Goal: Download file/media

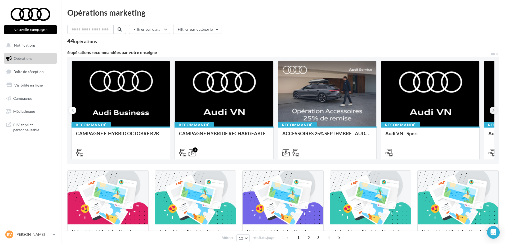
click at [493, 110] on icon at bounding box center [494, 110] width 2 height 5
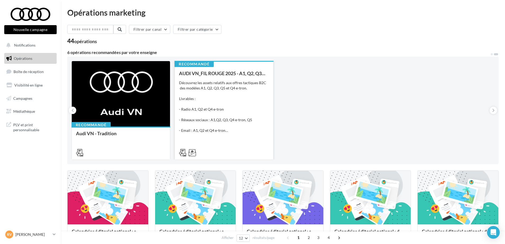
click at [213, 97] on div "Découvrez les assets relatifs aux offres tactiques B2C des modèles A1, Q2, Q3, …" at bounding box center [224, 106] width 90 height 53
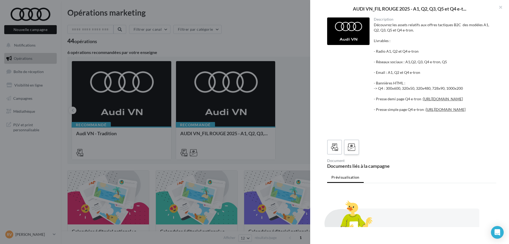
click at [352, 151] on icon at bounding box center [352, 148] width 8 height 8
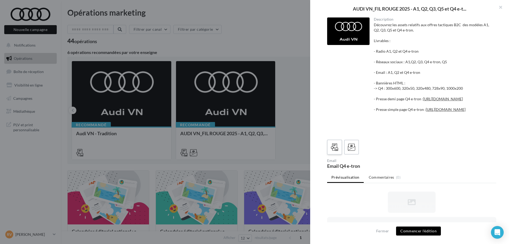
click at [334, 151] on icon at bounding box center [335, 148] width 8 height 8
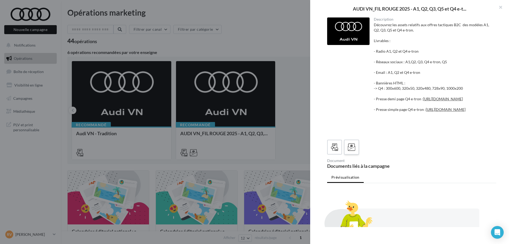
click at [348, 151] on icon at bounding box center [352, 148] width 8 height 8
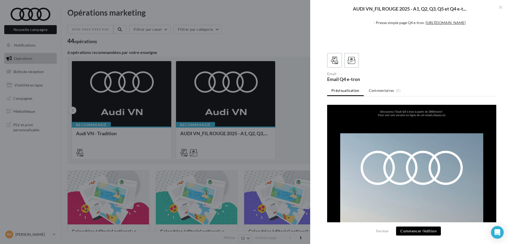
click at [334, 61] on icon at bounding box center [334, 60] width 7 height 7
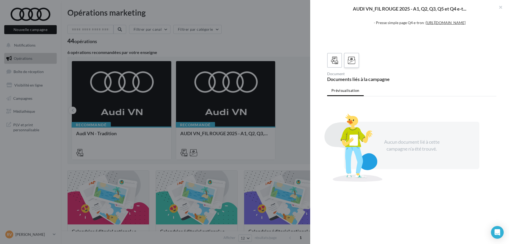
click at [349, 64] on span at bounding box center [352, 61] width 8 height 8
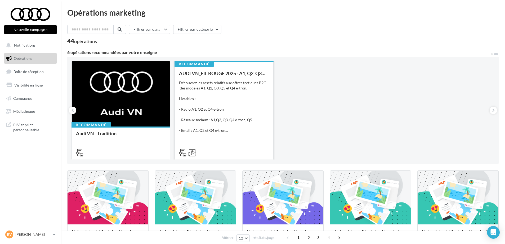
drag, startPoint x: 193, startPoint y: 137, endPoint x: 183, endPoint y: 150, distance: 16.4
click at [183, 150] on div "Recommandé AUDI VN_FIL ROUGE 2025 - A1, Q2, Q3, Q5 et Q4 e-tron Découvrez les a…" at bounding box center [224, 110] width 99 height 99
click at [192, 116] on div "Découvrez les assets relatifs aux offres tactiques B2C des modèles A1, Q2, Q3, …" at bounding box center [224, 106] width 90 height 53
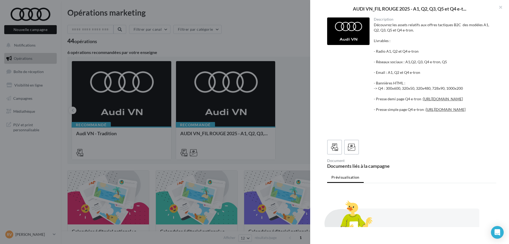
click at [238, 40] on div at bounding box center [254, 122] width 509 height 244
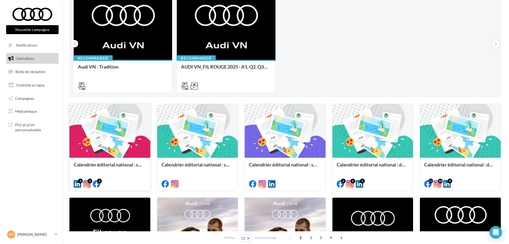
scroll to position [66, 0]
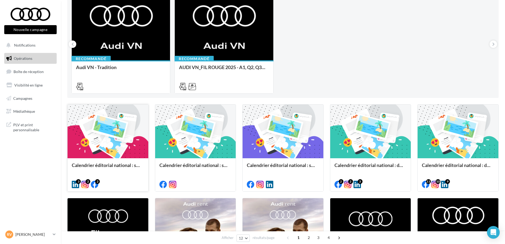
click at [95, 133] on div at bounding box center [108, 132] width 81 height 54
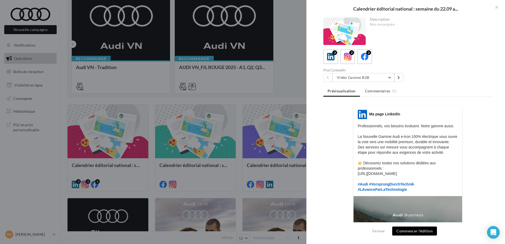
click at [170, 128] on div at bounding box center [252, 122] width 505 height 244
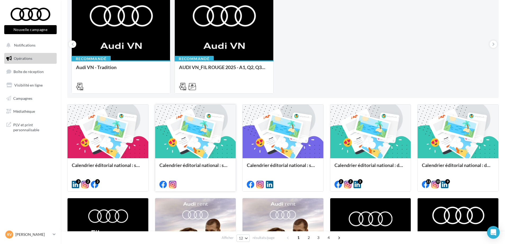
click at [178, 129] on div at bounding box center [195, 132] width 81 height 54
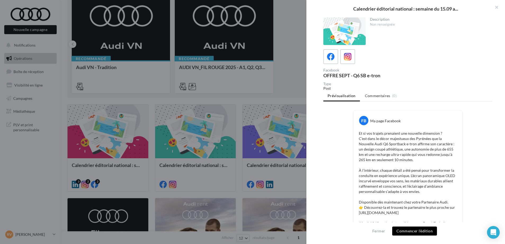
click at [244, 86] on div at bounding box center [252, 122] width 505 height 244
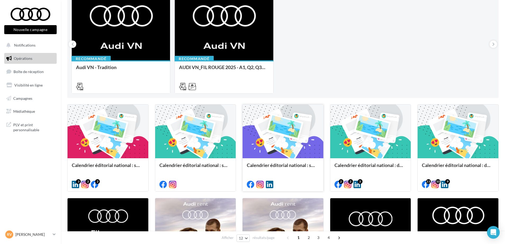
click at [259, 137] on div at bounding box center [283, 132] width 81 height 54
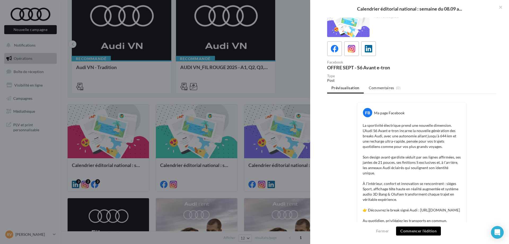
scroll to position [0, 0]
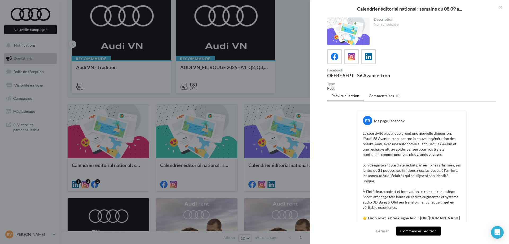
click at [260, 78] on div at bounding box center [254, 122] width 509 height 244
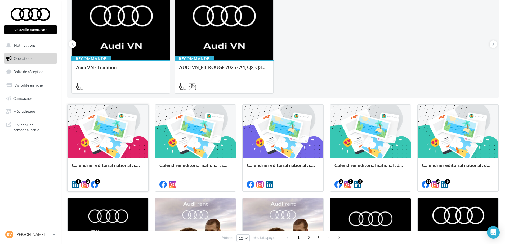
click at [92, 145] on div at bounding box center [108, 132] width 81 height 54
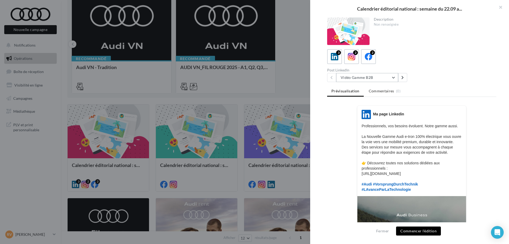
click at [370, 79] on button "Vidéo Gamme B2B" at bounding box center [367, 77] width 62 height 9
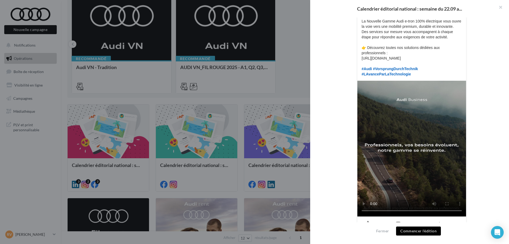
scroll to position [126, 0]
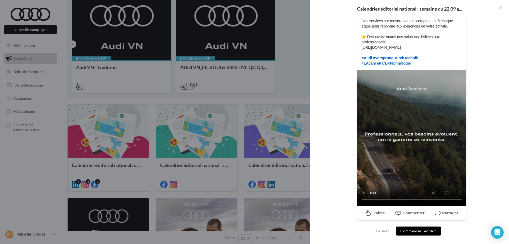
click at [276, 141] on div at bounding box center [254, 122] width 509 height 244
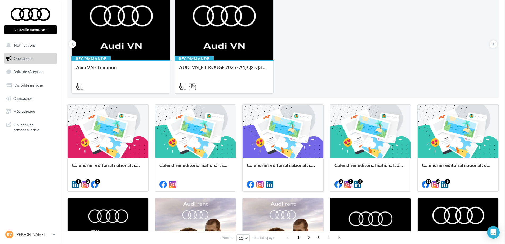
click at [279, 138] on div at bounding box center [283, 132] width 81 height 54
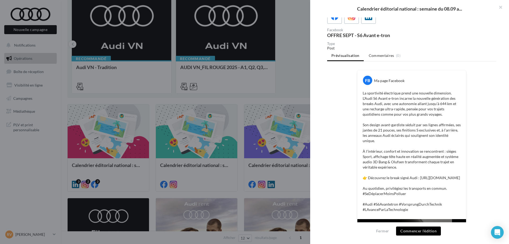
scroll to position [132, 0]
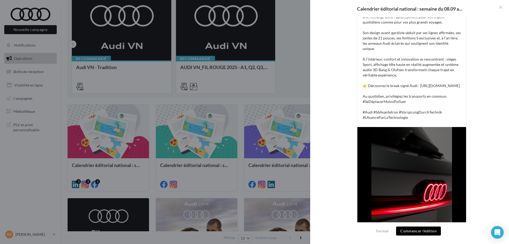
click at [281, 98] on div at bounding box center [254, 122] width 509 height 244
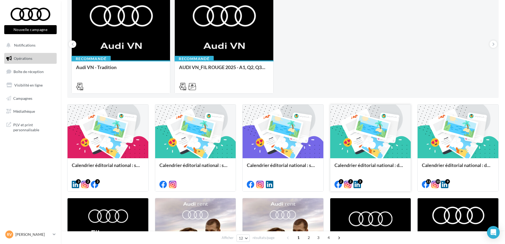
click at [363, 131] on div at bounding box center [370, 132] width 81 height 54
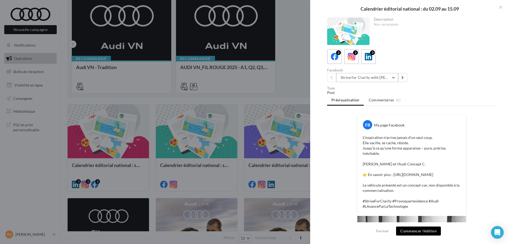
click at [380, 78] on button "Strive for Clarity with [PERSON_NAME] | Gallery 3" at bounding box center [367, 77] width 62 height 9
click at [439, 76] on div "Facebook Strive for Clarity with [PERSON_NAME] | Gallery 3 Strive for Clarity w…" at bounding box center [413, 75] width 173 height 14
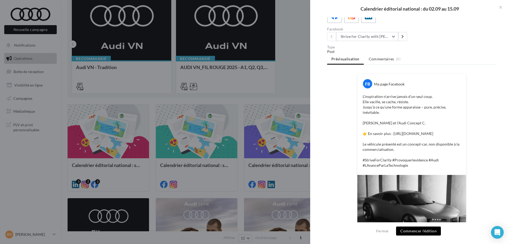
scroll to position [110, 0]
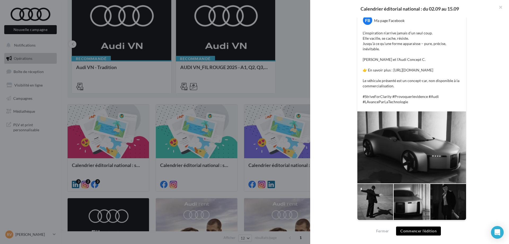
click at [292, 73] on div at bounding box center [254, 122] width 509 height 244
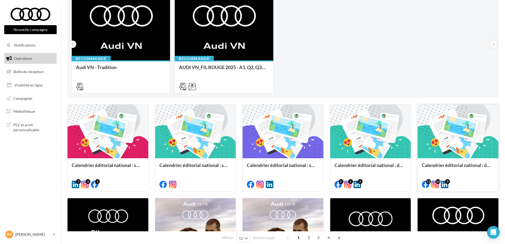
click at [436, 133] on div at bounding box center [458, 132] width 81 height 54
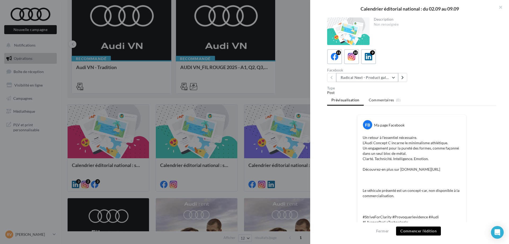
click at [369, 80] on button "Radical Next - Product gallery" at bounding box center [367, 77] width 62 height 9
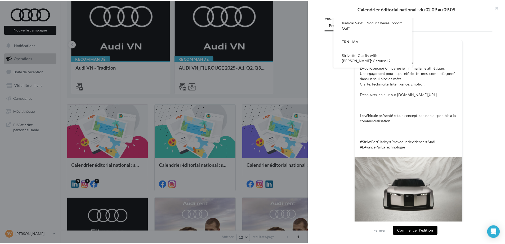
scroll to position [99, 0]
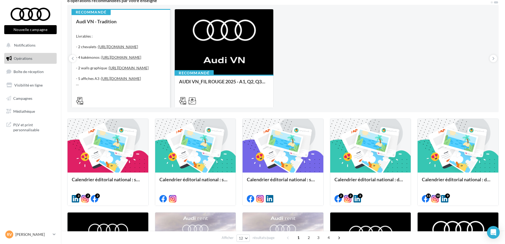
scroll to position [13, 0]
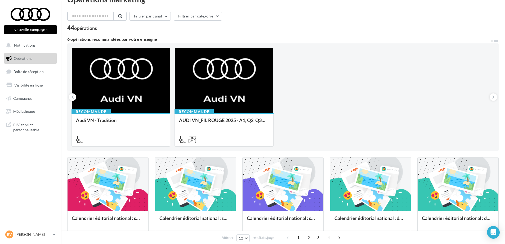
click at [105, 18] on input "text" at bounding box center [90, 16] width 47 height 9
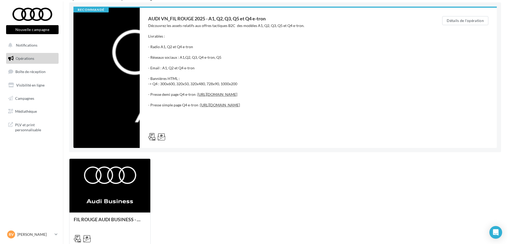
scroll to position [111, 0]
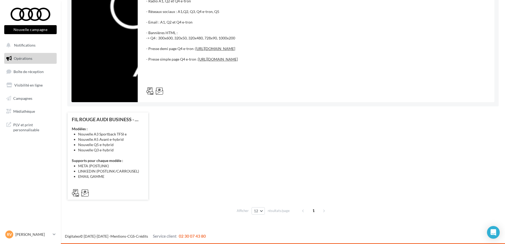
type input "**"
click at [116, 152] on li "Nouvelle Q3 e-hybrid" at bounding box center [111, 150] width 66 height 5
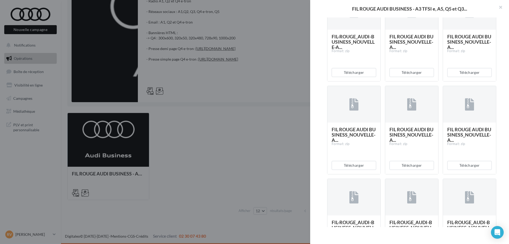
scroll to position [298, 0]
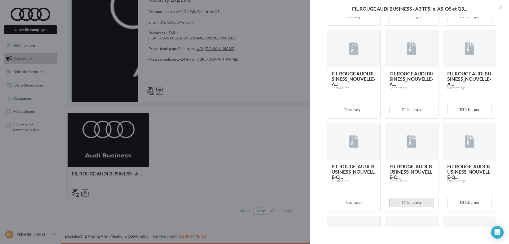
click at [406, 204] on button "Télécharger" at bounding box center [411, 202] width 45 height 9
click at [358, 202] on button "Télécharger" at bounding box center [353, 202] width 45 height 9
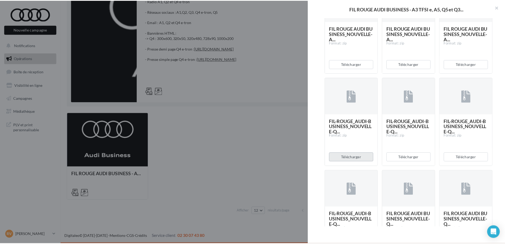
scroll to position [397, 0]
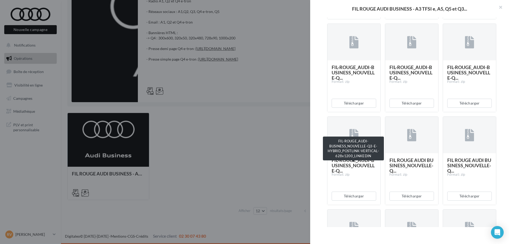
click at [358, 162] on span "FIL-ROUGE_AUDI-BUSINESS_NOUVELLE-Q..." at bounding box center [352, 165] width 43 height 16
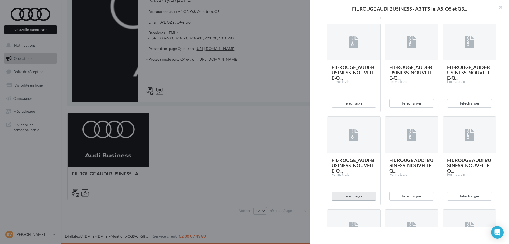
click at [355, 196] on button "Télécharger" at bounding box center [353, 196] width 45 height 9
click at [206, 119] on div at bounding box center [254, 122] width 509 height 244
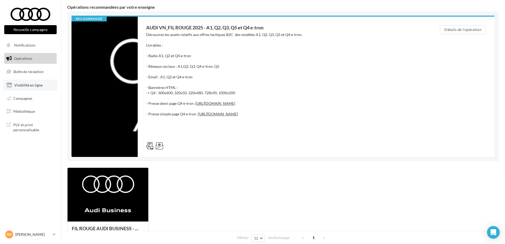
scroll to position [45, 0]
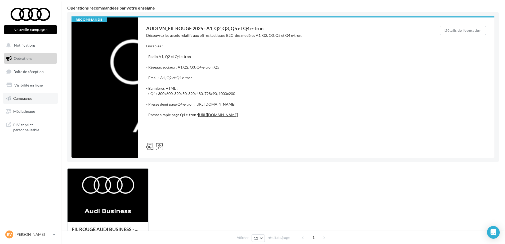
click at [19, 99] on span "Campagnes" at bounding box center [22, 98] width 19 height 5
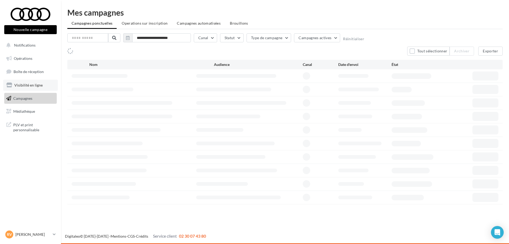
click at [26, 87] on span "Visibilité en ligne" at bounding box center [28, 85] width 28 height 5
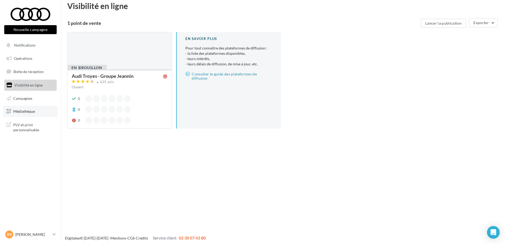
scroll to position [8, 0]
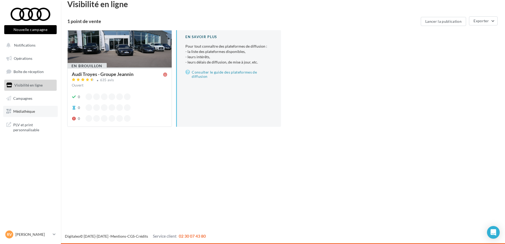
click at [28, 112] on span "Médiathèque" at bounding box center [24, 111] width 22 height 5
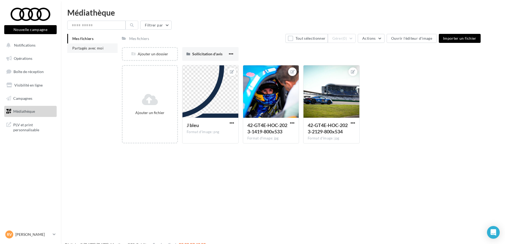
click at [95, 46] on span "Partagés avec moi" at bounding box center [87, 48] width 31 height 5
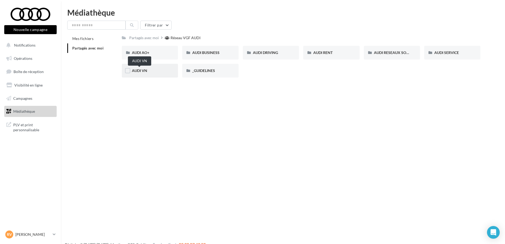
click at [141, 72] on span "AUDI VN" at bounding box center [139, 70] width 15 height 5
drag, startPoint x: 100, startPoint y: 25, endPoint x: 96, endPoint y: 20, distance: 6.3
click at [99, 25] on input "text" at bounding box center [96, 25] width 58 height 9
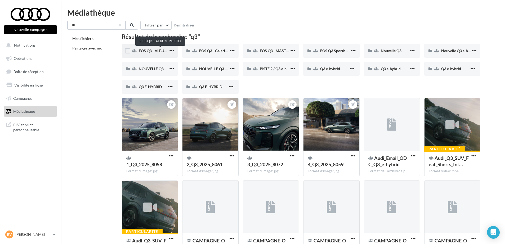
type input "**"
click at [145, 52] on span "EOS Q3 - ALBUM PHOTO" at bounding box center [160, 50] width 42 height 5
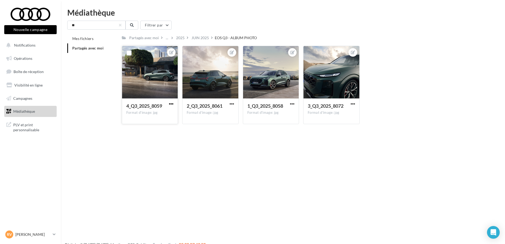
click at [170, 104] on span "button" at bounding box center [171, 104] width 5 height 5
click at [147, 129] on button "Télécharger" at bounding box center [147, 128] width 56 height 14
click at [23, 126] on span "PLV et print personnalisable" at bounding box center [33, 126] width 41 height 11
click at [202, 39] on div "JUIN 2025" at bounding box center [200, 37] width 17 height 5
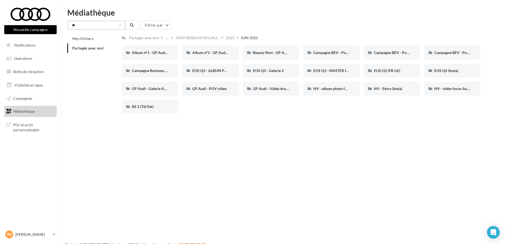
click at [76, 22] on input "**" at bounding box center [96, 25] width 58 height 9
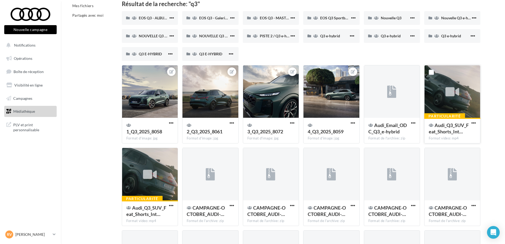
scroll to position [33, 0]
click at [453, 87] on icon at bounding box center [453, 92] width 14 height 12
click at [475, 122] on span "button" at bounding box center [474, 123] width 5 height 5
click at [448, 132] on button "Télécharger" at bounding box center [450, 134] width 53 height 14
click at [171, 205] on span "button" at bounding box center [171, 205] width 5 height 5
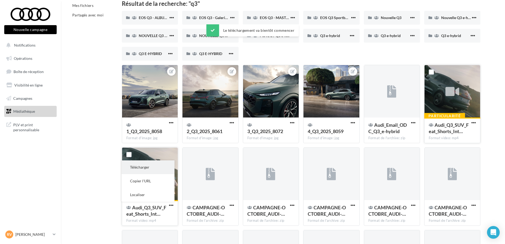
click at [154, 169] on button "Télécharger" at bounding box center [148, 168] width 53 height 14
